Goal: Task Accomplishment & Management: Manage account settings

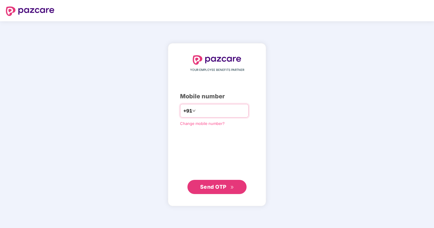
type input "**********"
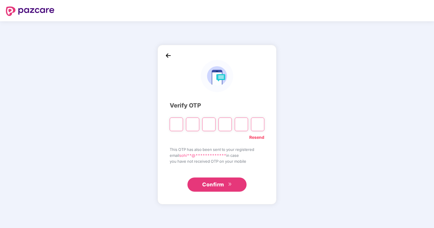
type input "*"
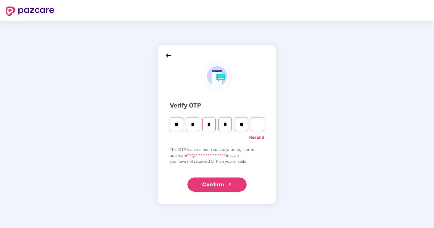
type input "*"
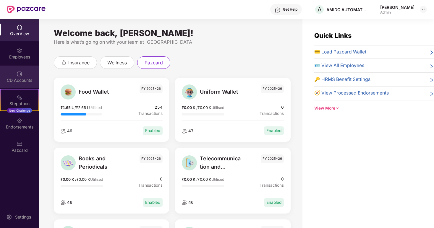
click at [22, 73] on img at bounding box center [20, 74] width 6 height 6
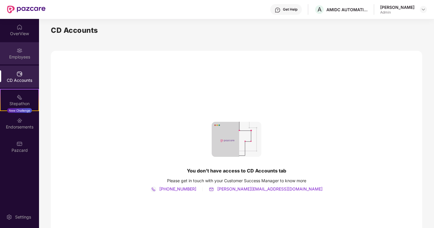
click at [12, 54] on div "Employees" at bounding box center [19, 57] width 39 height 6
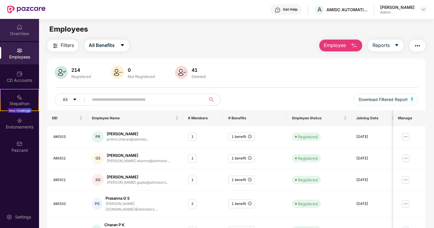
click at [14, 36] on div "OverView" at bounding box center [19, 34] width 39 height 6
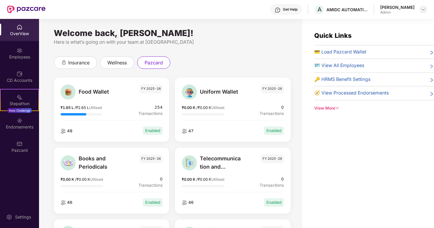
click at [423, 9] on img at bounding box center [423, 9] width 5 height 5
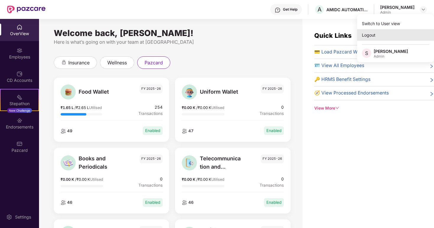
click at [365, 33] on div "Logout" at bounding box center [395, 35] width 77 height 12
